Goal: Task Accomplishment & Management: Use online tool/utility

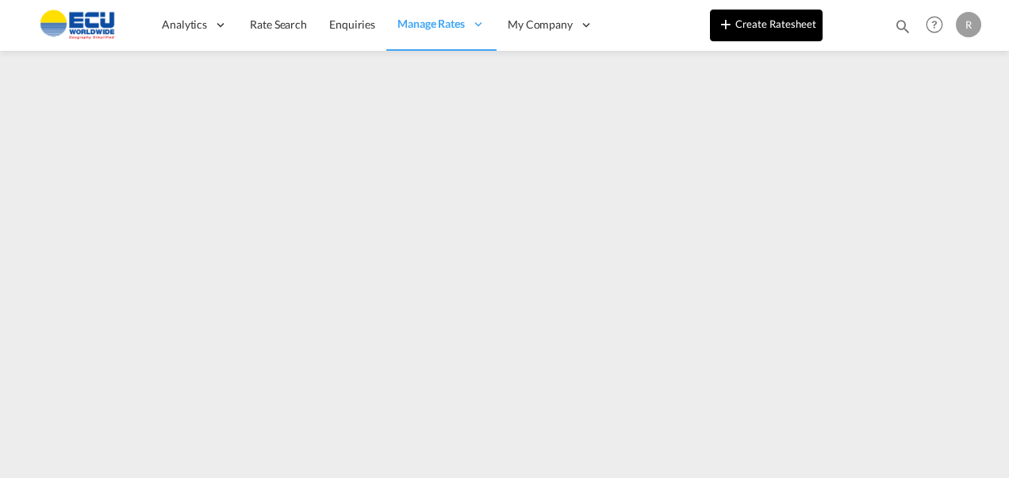
click at [757, 17] on button "Create Ratesheet" at bounding box center [766, 26] width 113 height 32
click at [743, 21] on button "Create Ratesheet" at bounding box center [766, 26] width 113 height 32
